Goal: Book appointment/travel/reservation

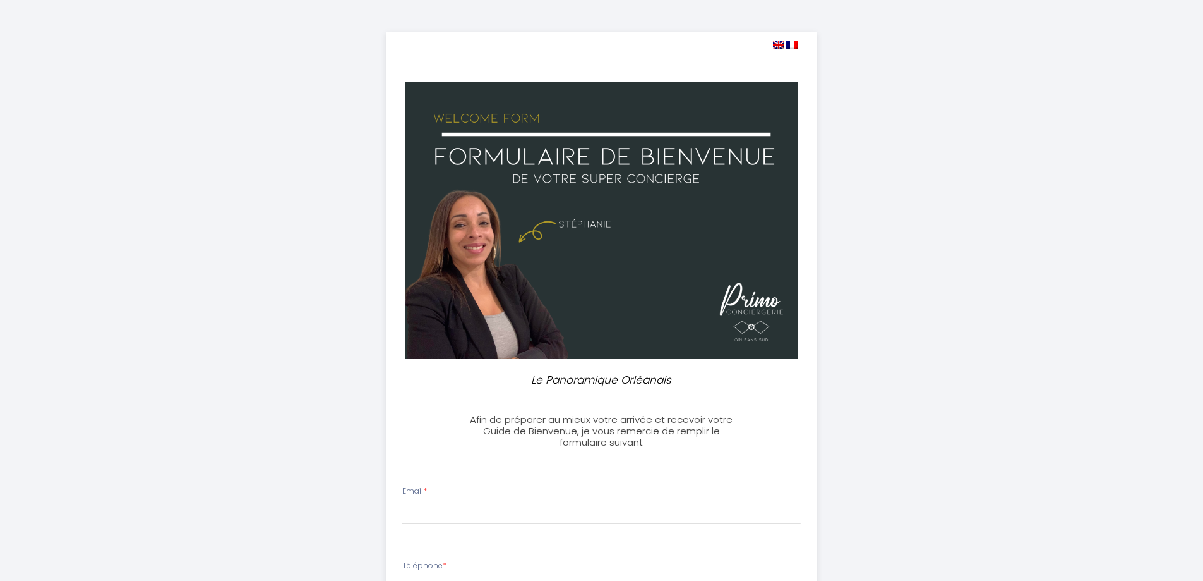
select select
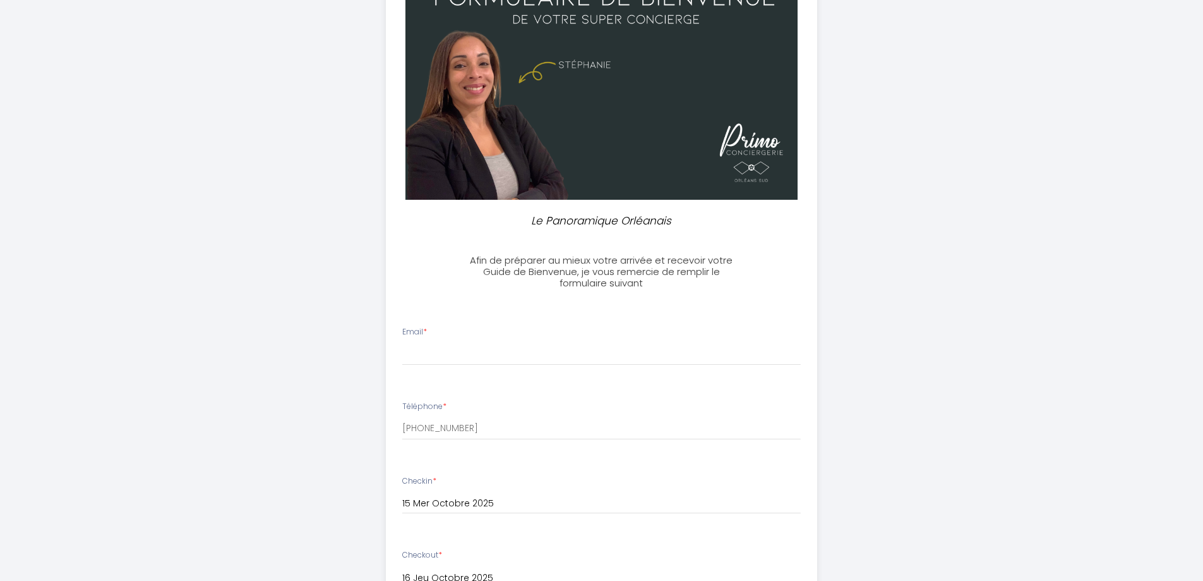
scroll to position [190, 0]
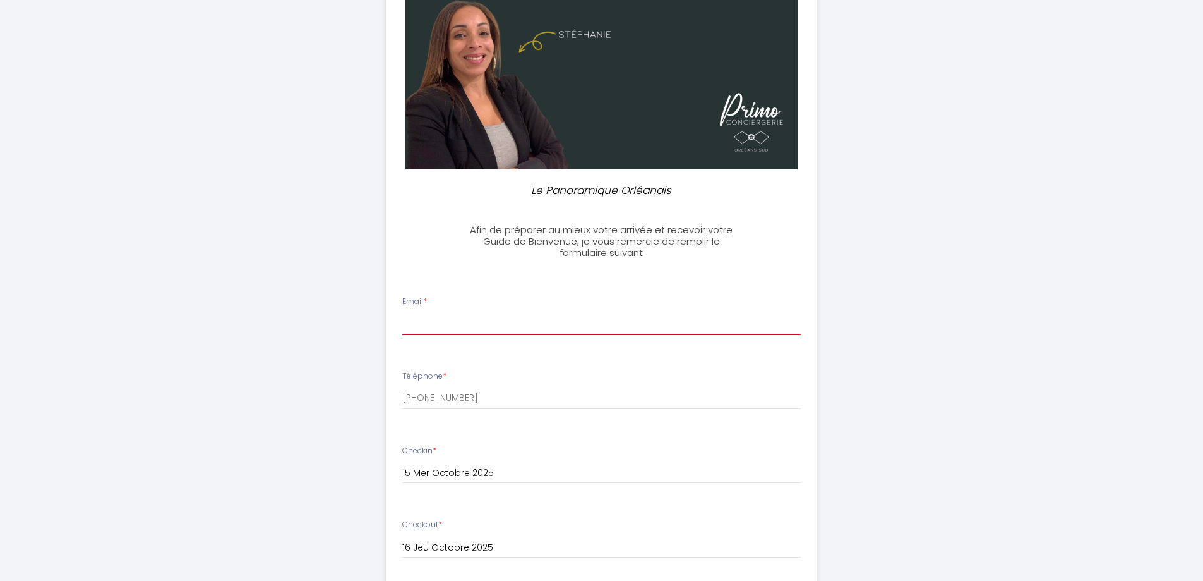
click at [490, 313] on input "Email *" at bounding box center [601, 323] width 399 height 23
type input "[PERSON_NAME]..[EMAIL_ADDRESS][DOMAIN_NAME]"
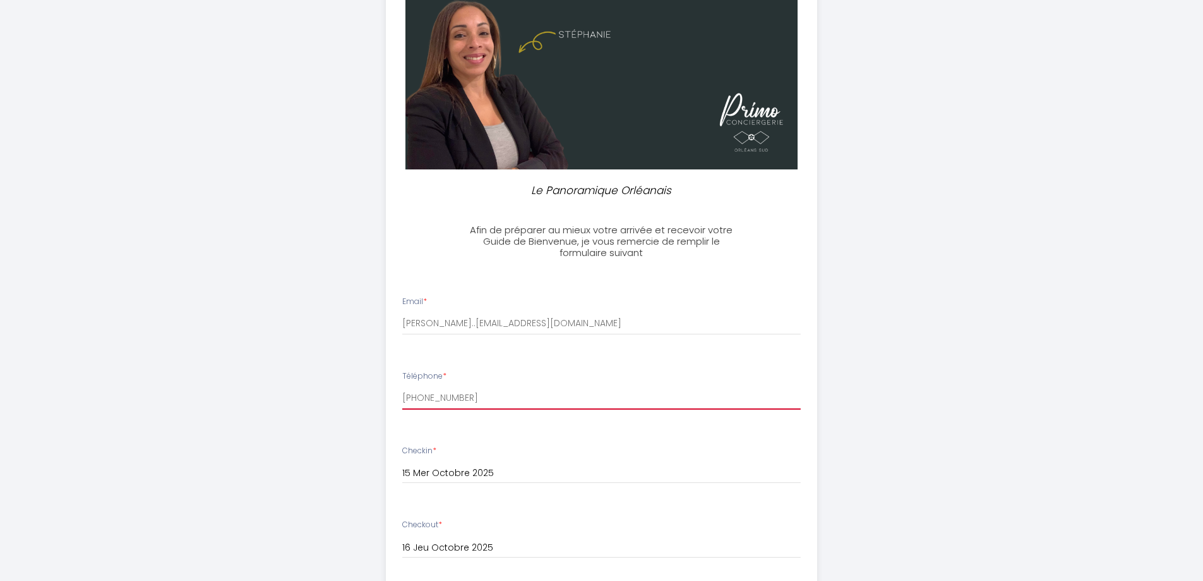
click at [499, 395] on input "[PHONE_NUMBER]" at bounding box center [601, 398] width 399 height 23
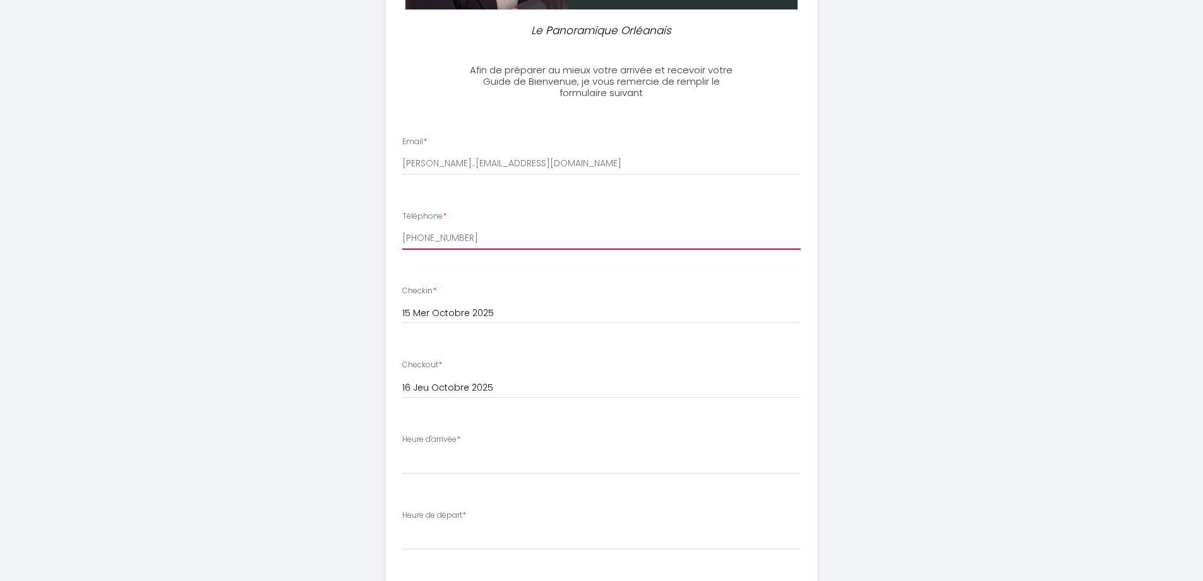
scroll to position [379, 0]
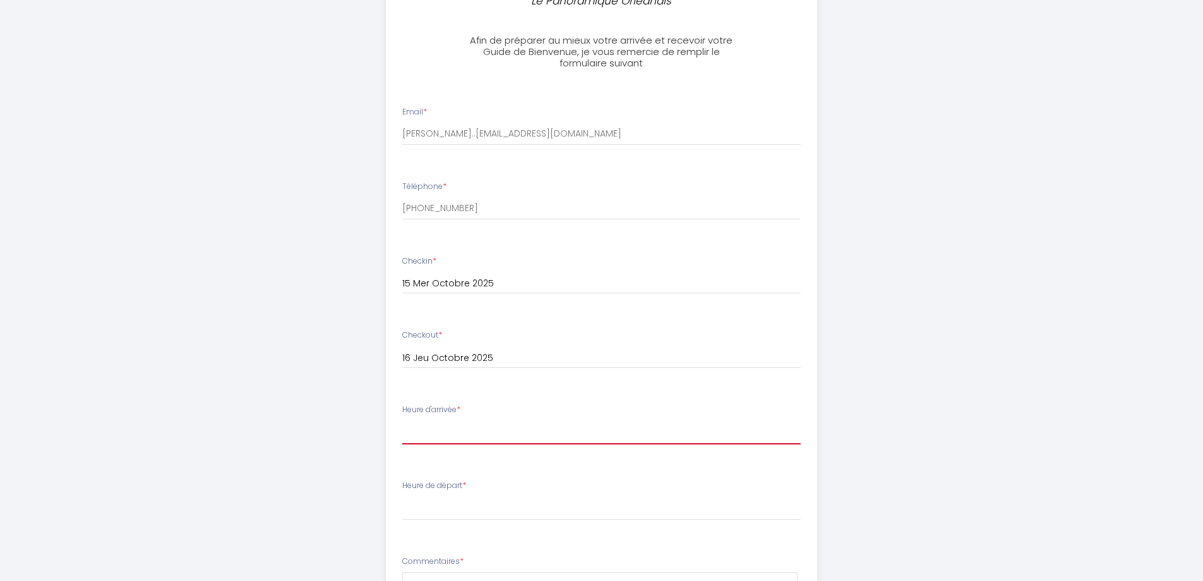
click at [449, 424] on select "16:00 16:30 17:00 17:30 18:00 18:30 19:00 19:30 20:00 20:30 21:00 21:30 22:00 2…" at bounding box center [601, 432] width 399 height 24
select select "18:00"
click at [402, 420] on select "16:00 16:30 17:00 17:30 18:00 18:30 19:00 19:30 20:00 20:30 21:00 21:30 22:00 2…" at bounding box center [601, 432] width 399 height 24
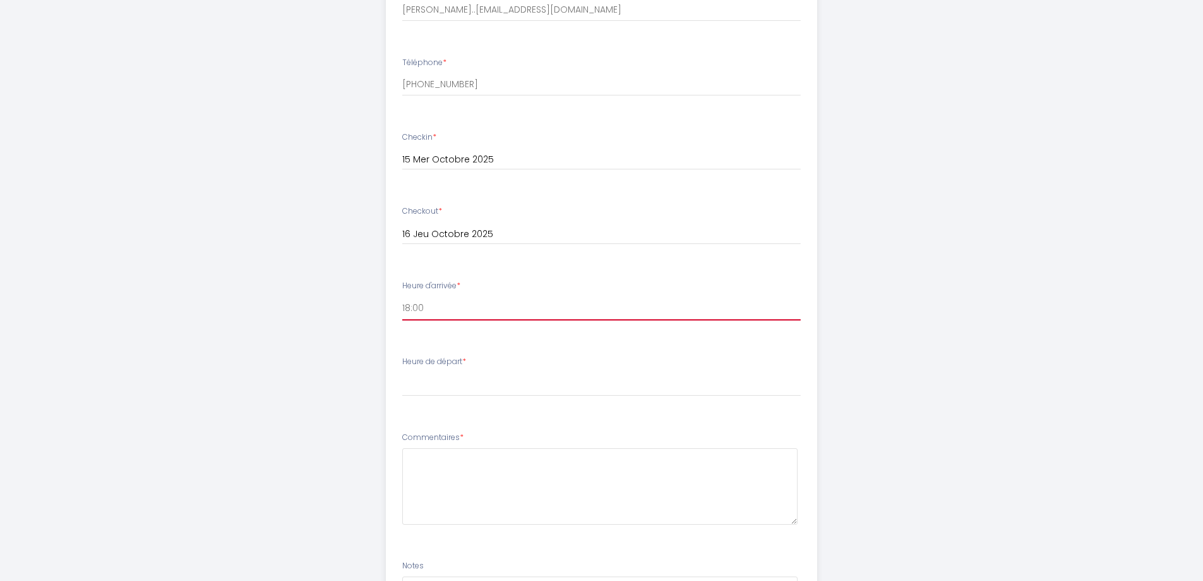
scroll to position [505, 0]
click at [435, 382] on select "00:00 00:30 01:00 01:30 02:00 02:30 03:00 03:30 04:00 04:30 05:00 05:30 06:00 0…" at bounding box center [601, 382] width 399 height 24
select select "07:00"
click at [402, 370] on select "00:00 00:30 01:00 01:30 02:00 02:30 03:00 03:30 04:00 04:30 05:00 05:30 06:00 0…" at bounding box center [601, 382] width 399 height 24
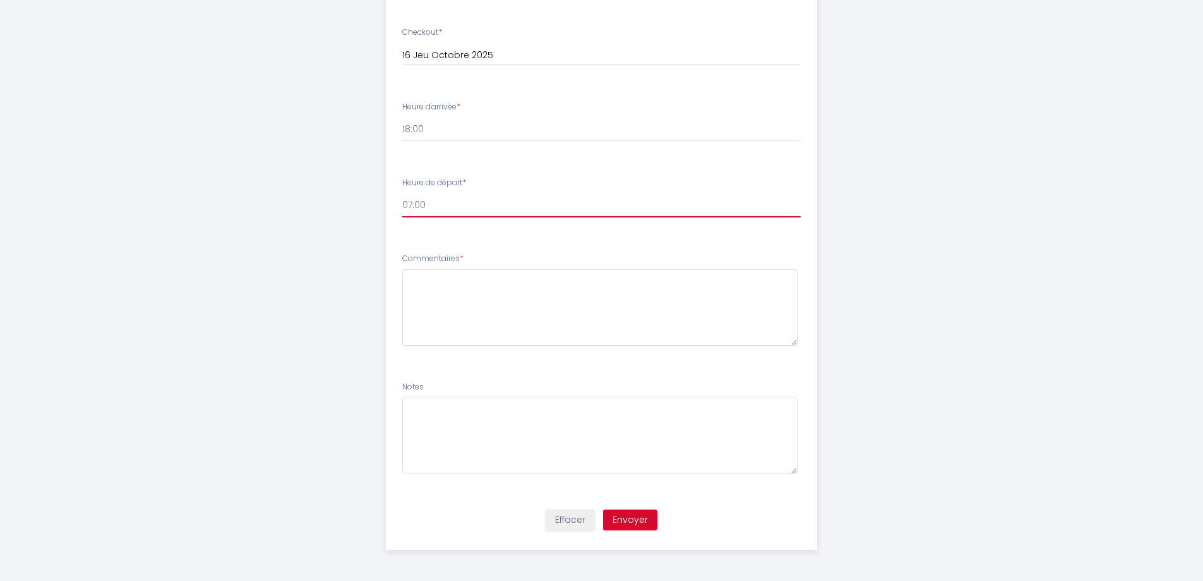
scroll to position [682, 0]
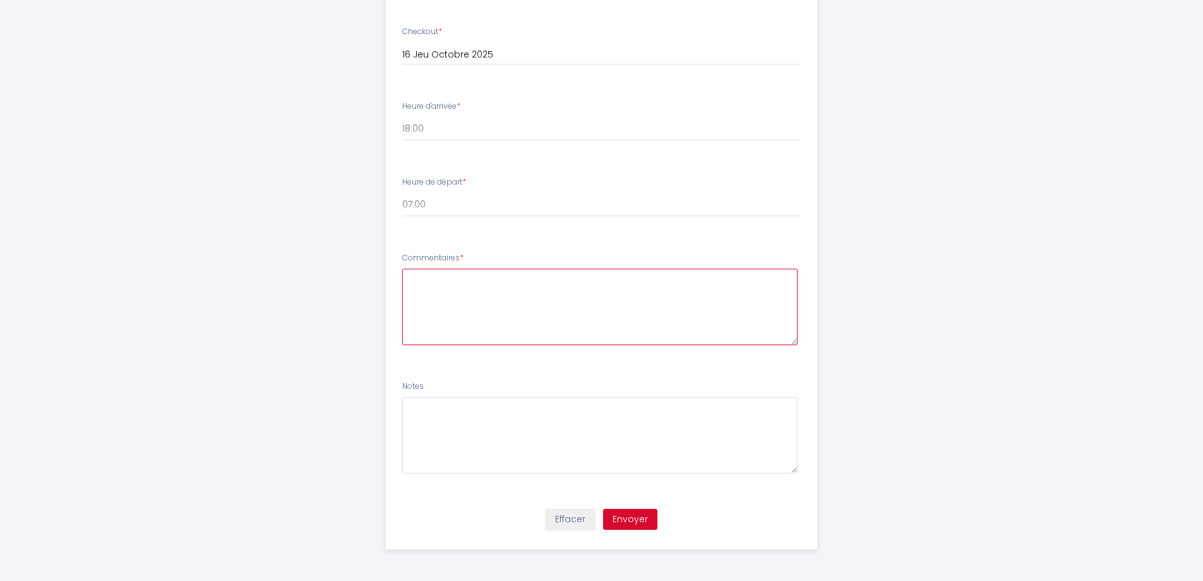
click at [442, 286] on textarea at bounding box center [599, 306] width 395 height 76
click at [500, 290] on textarea "C'est un déplacement professionnel, les heures d'arrivée peuvent variée un peu,…" at bounding box center [599, 306] width 395 height 76
click at [482, 291] on textarea "C'est un déplacement professionnel, les heures d'arrivée peuvent variée un peu,…" at bounding box center [599, 306] width 395 height 76
drag, startPoint x: 579, startPoint y: 298, endPoint x: 588, endPoint y: 297, distance: 9.6
click at [580, 298] on textarea "C'est un déplacement professionnel, les heures d'arrivée peuvent variée un peu,…" at bounding box center [599, 306] width 395 height 76
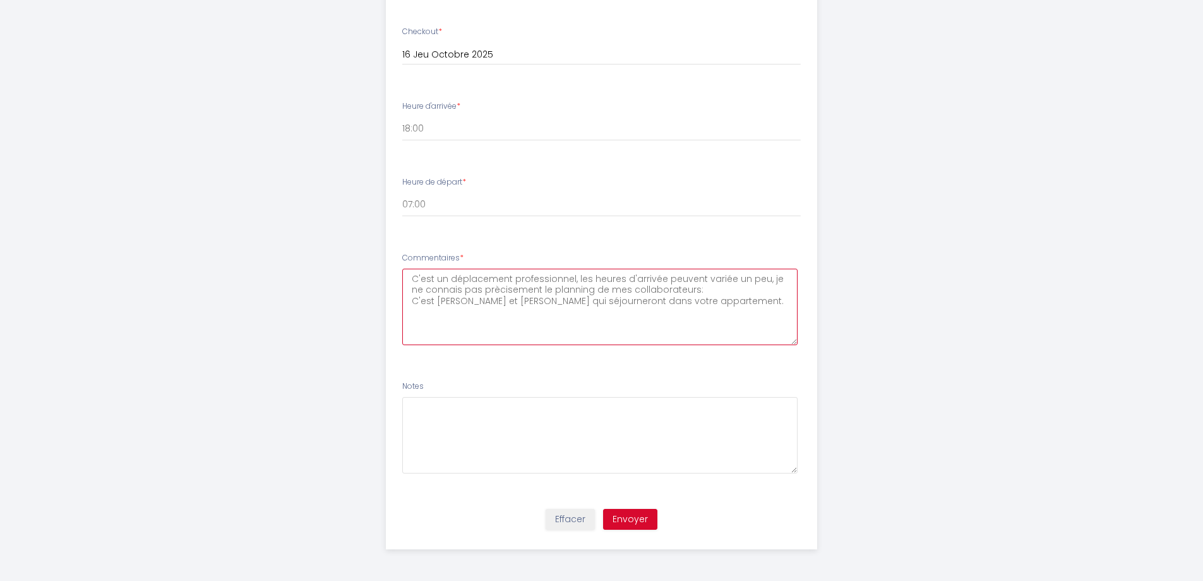
type textarea "C'est un déplacement professionnel, les heures d'arrivée peuvent variée un peu,…"
click at [629, 513] on button "Envoyer" at bounding box center [630, 519] width 54 height 21
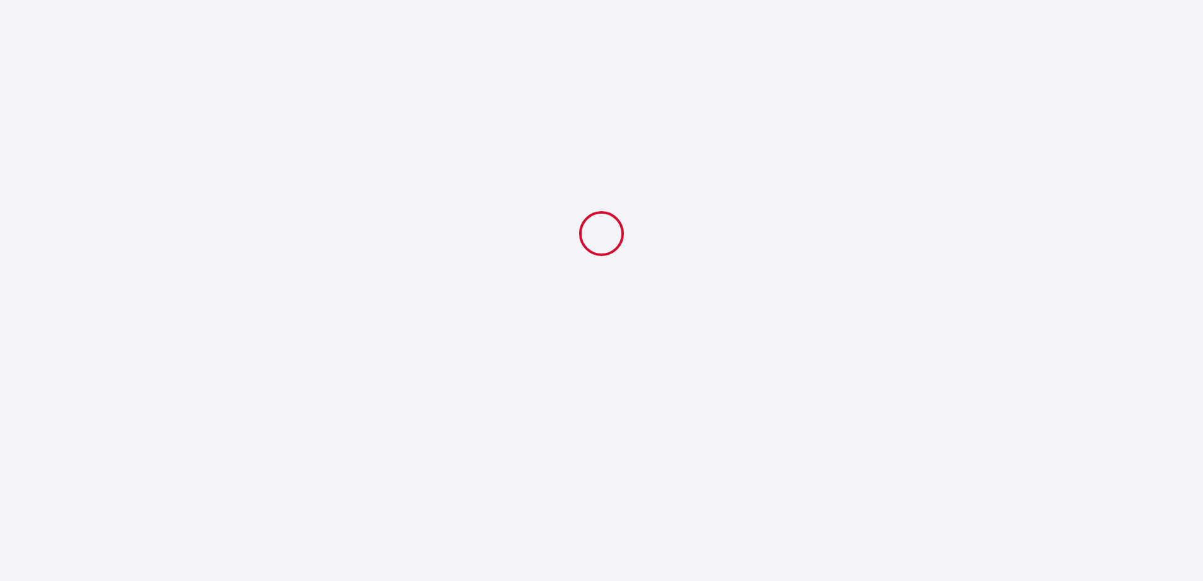
scroll to position [0, 0]
select select "18:00"
select select "07:00"
